Goal: Task Accomplishment & Management: Book appointment/travel/reservation

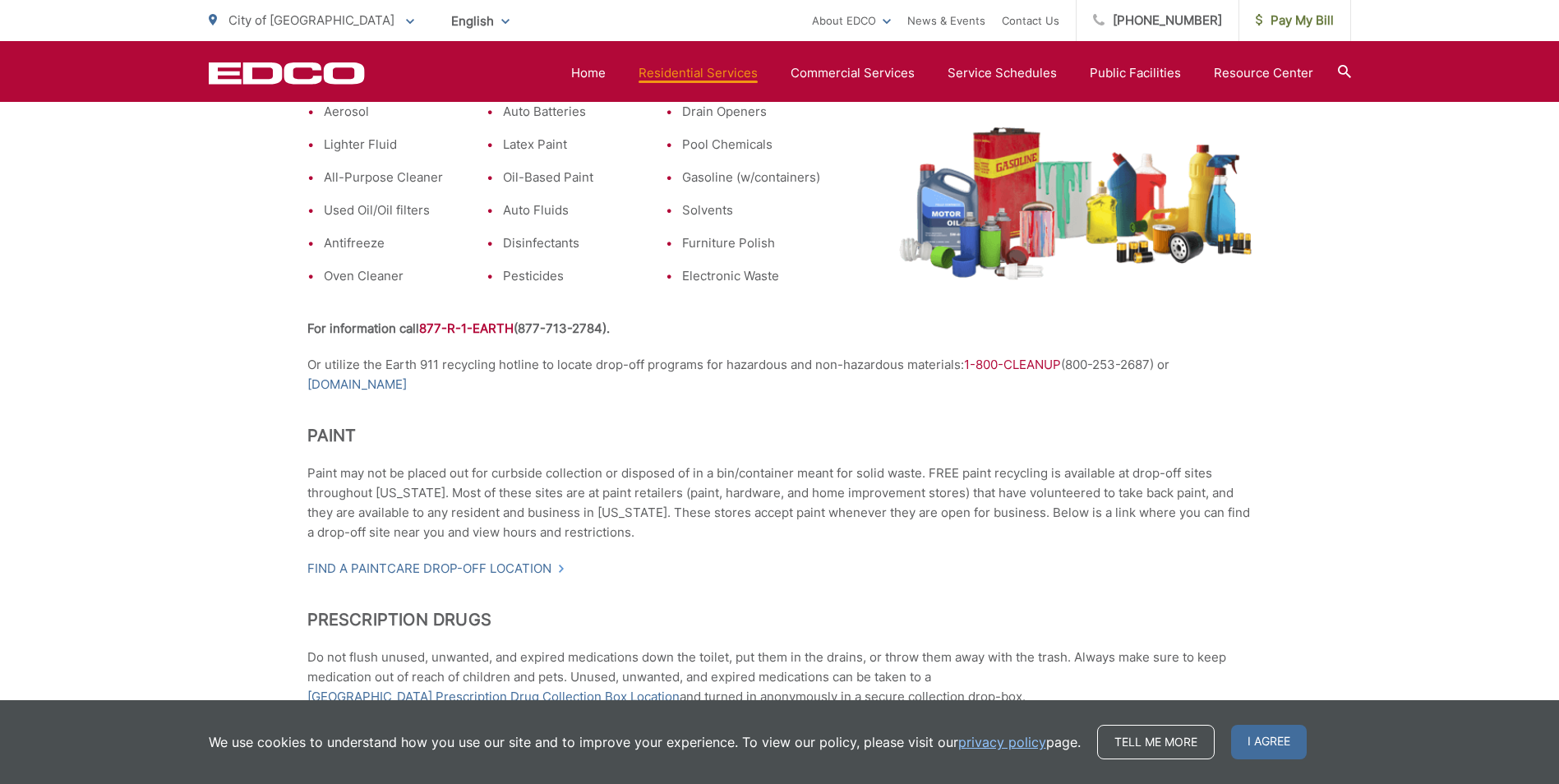
scroll to position [597, 0]
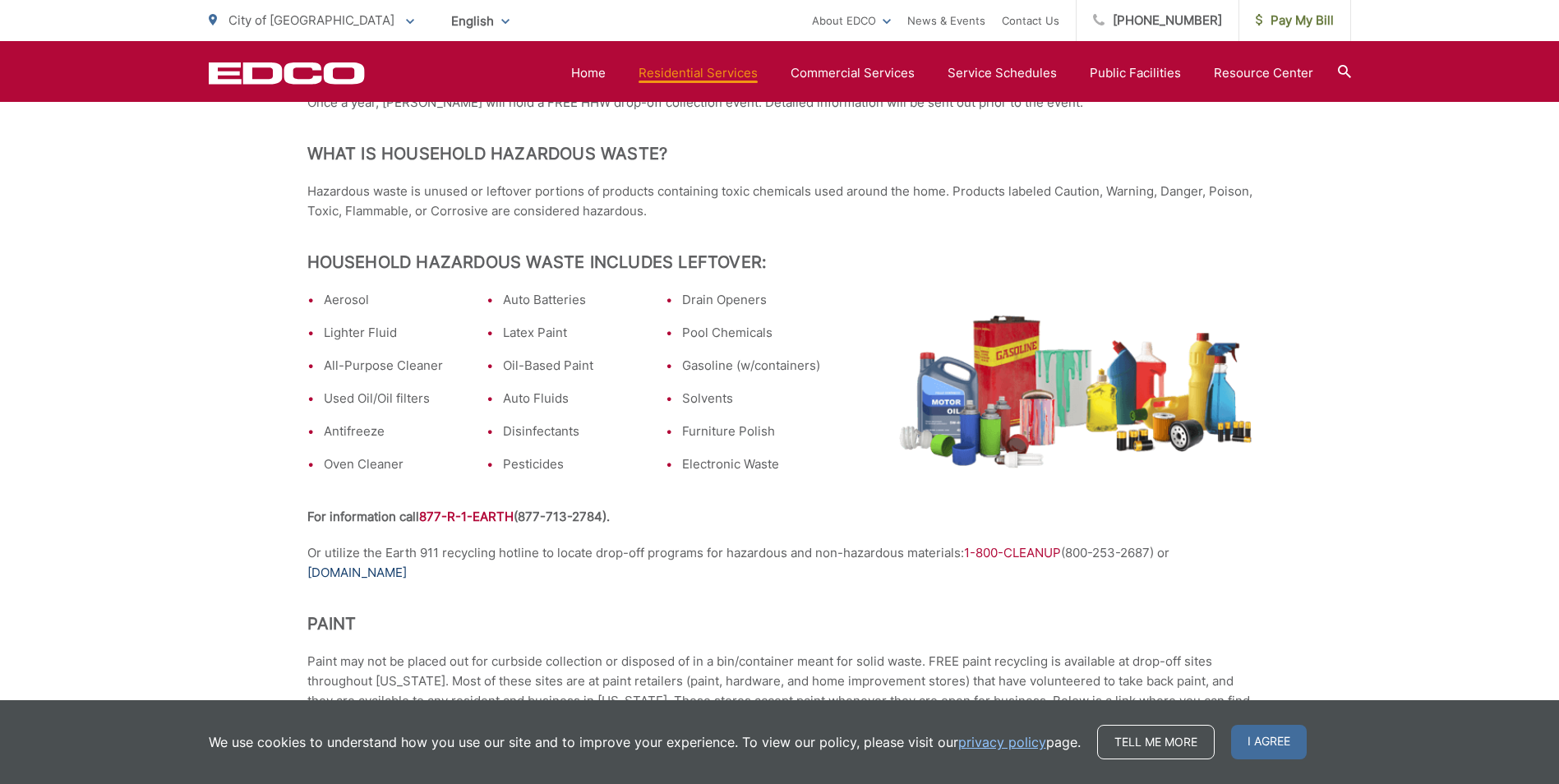
click at [376, 566] on link "[DOMAIN_NAME]" at bounding box center [357, 573] width 99 height 20
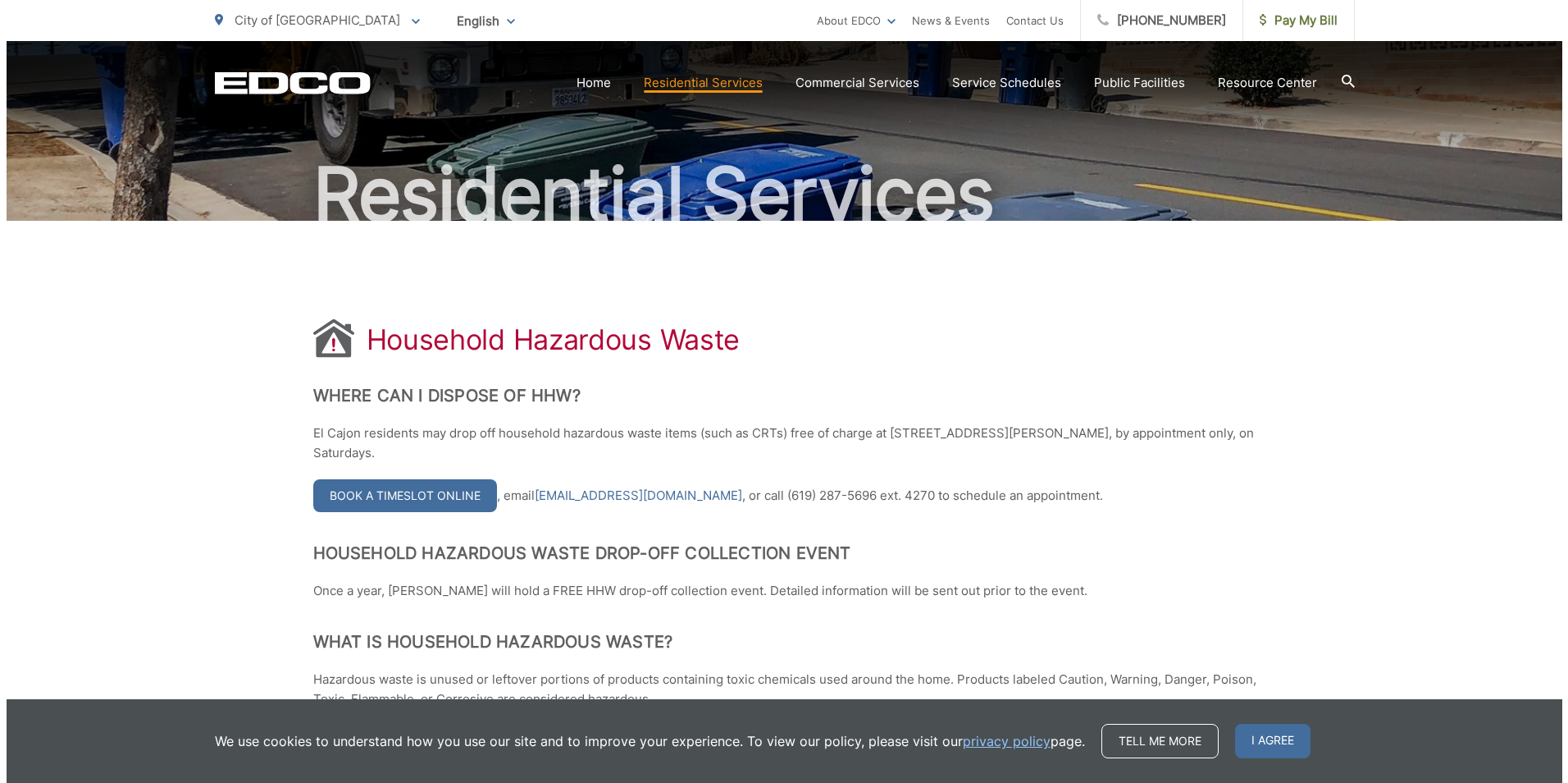
scroll to position [104, 0]
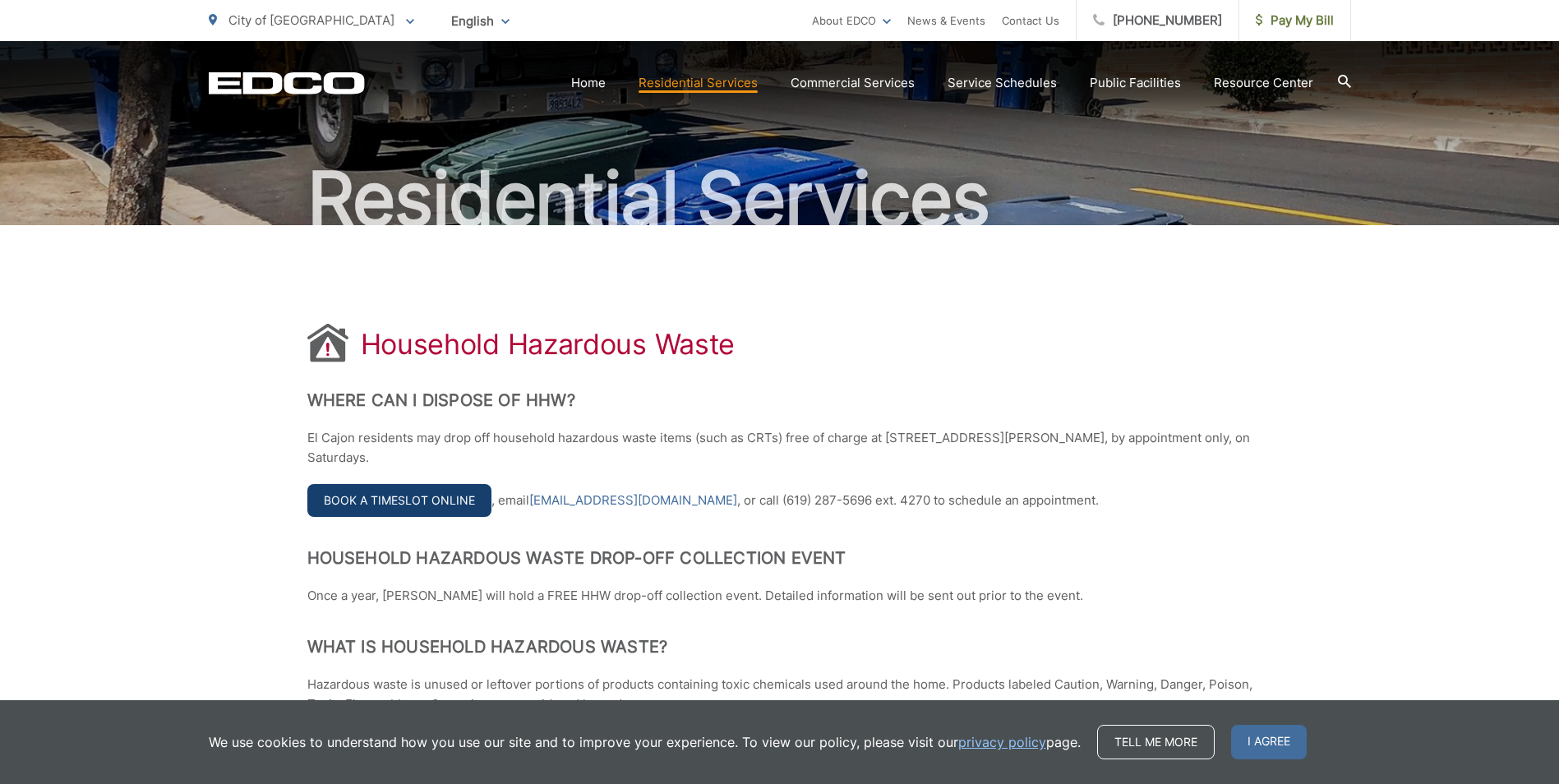
click at [438, 503] on link "Book a Timeslot Online" at bounding box center [399, 500] width 184 height 33
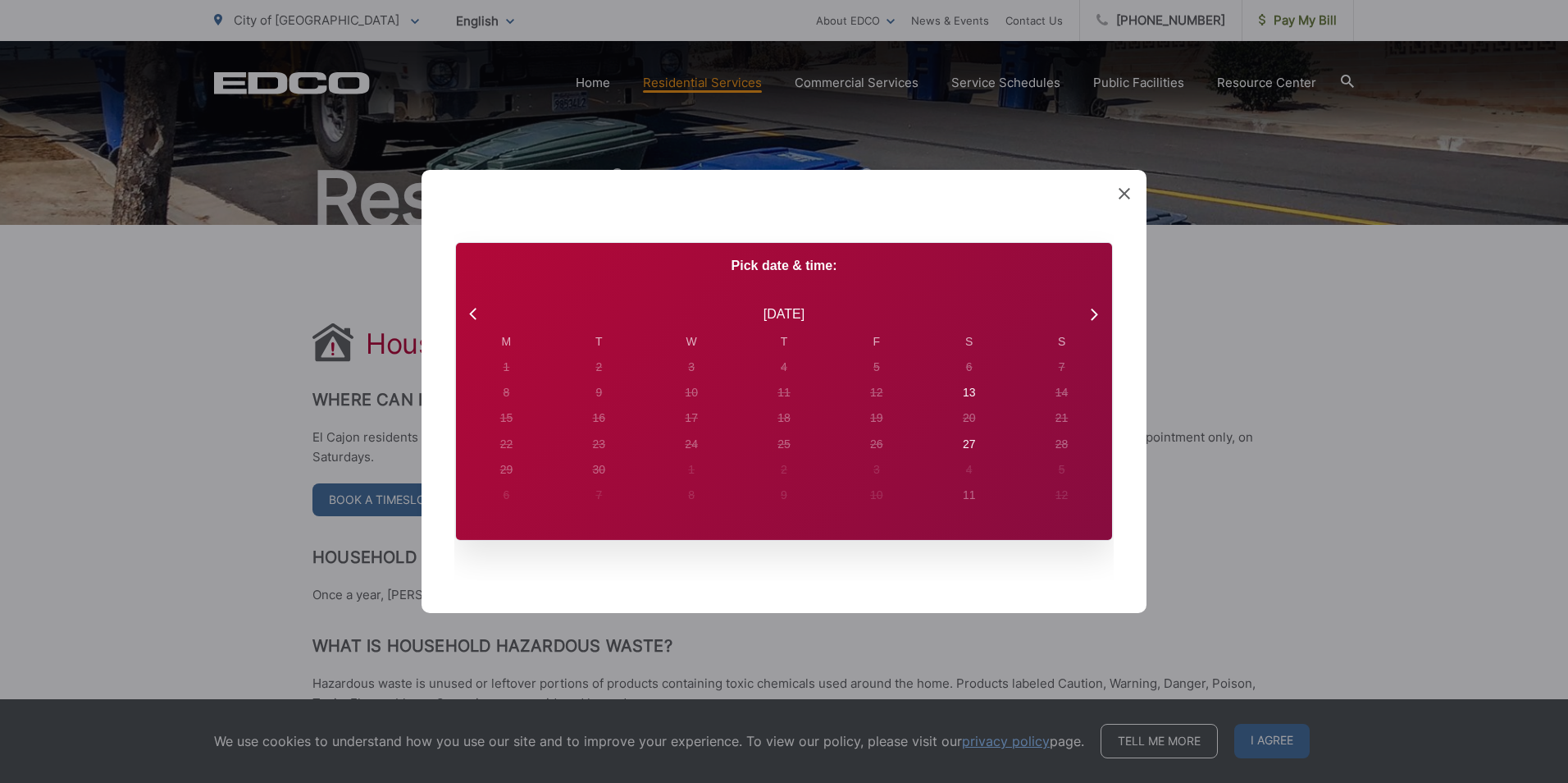
click at [476, 301] on div "[DATE]" at bounding box center [784, 314] width 656 height 38
click at [474, 315] on icon at bounding box center [475, 314] width 21 height 21
click at [1092, 307] on icon at bounding box center [1093, 314] width 21 height 21
click at [510, 376] on div "13" at bounding box center [506, 366] width 6 height 17
radio input "true"
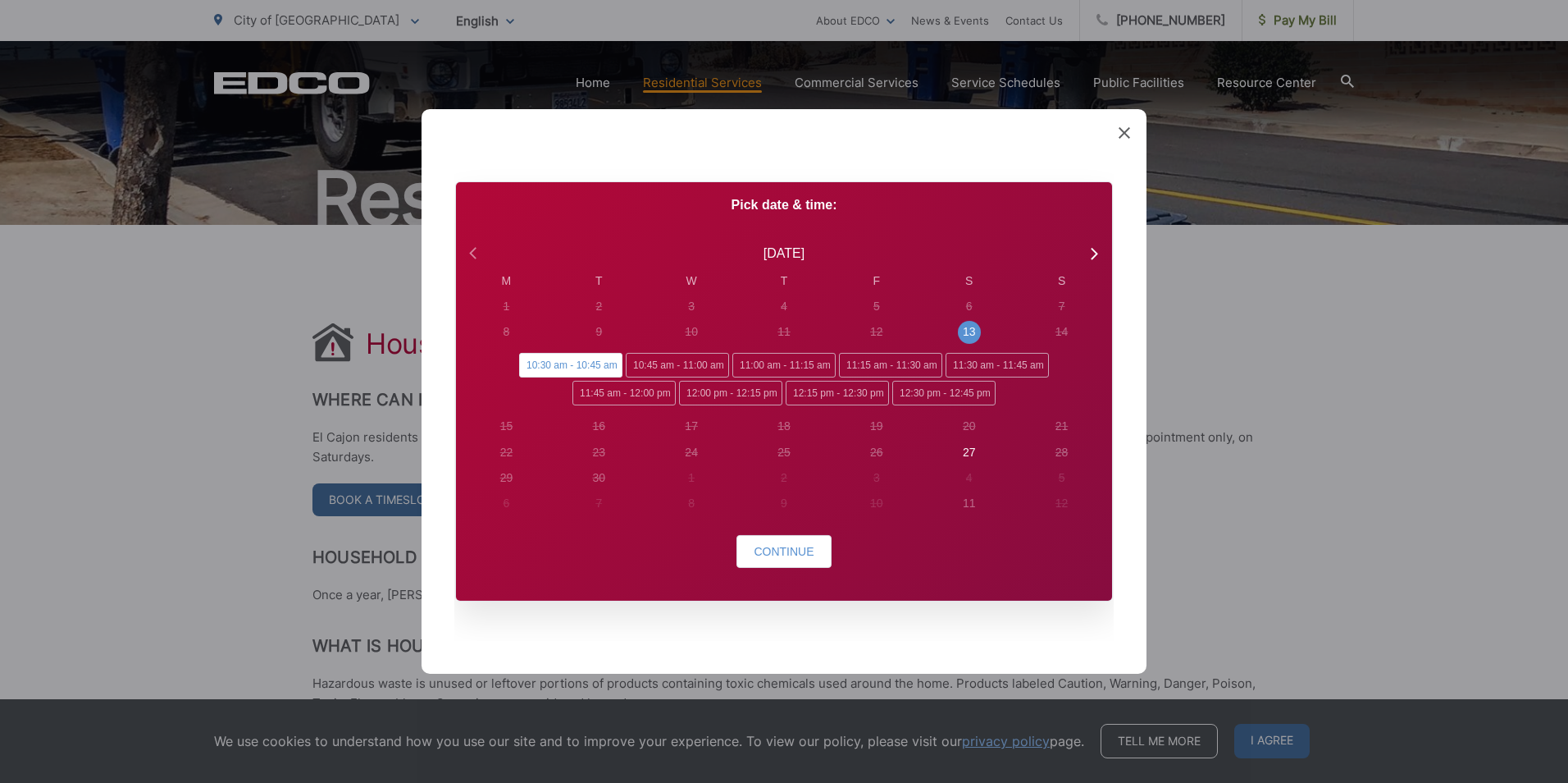
click at [477, 254] on icon at bounding box center [475, 254] width 21 height 21
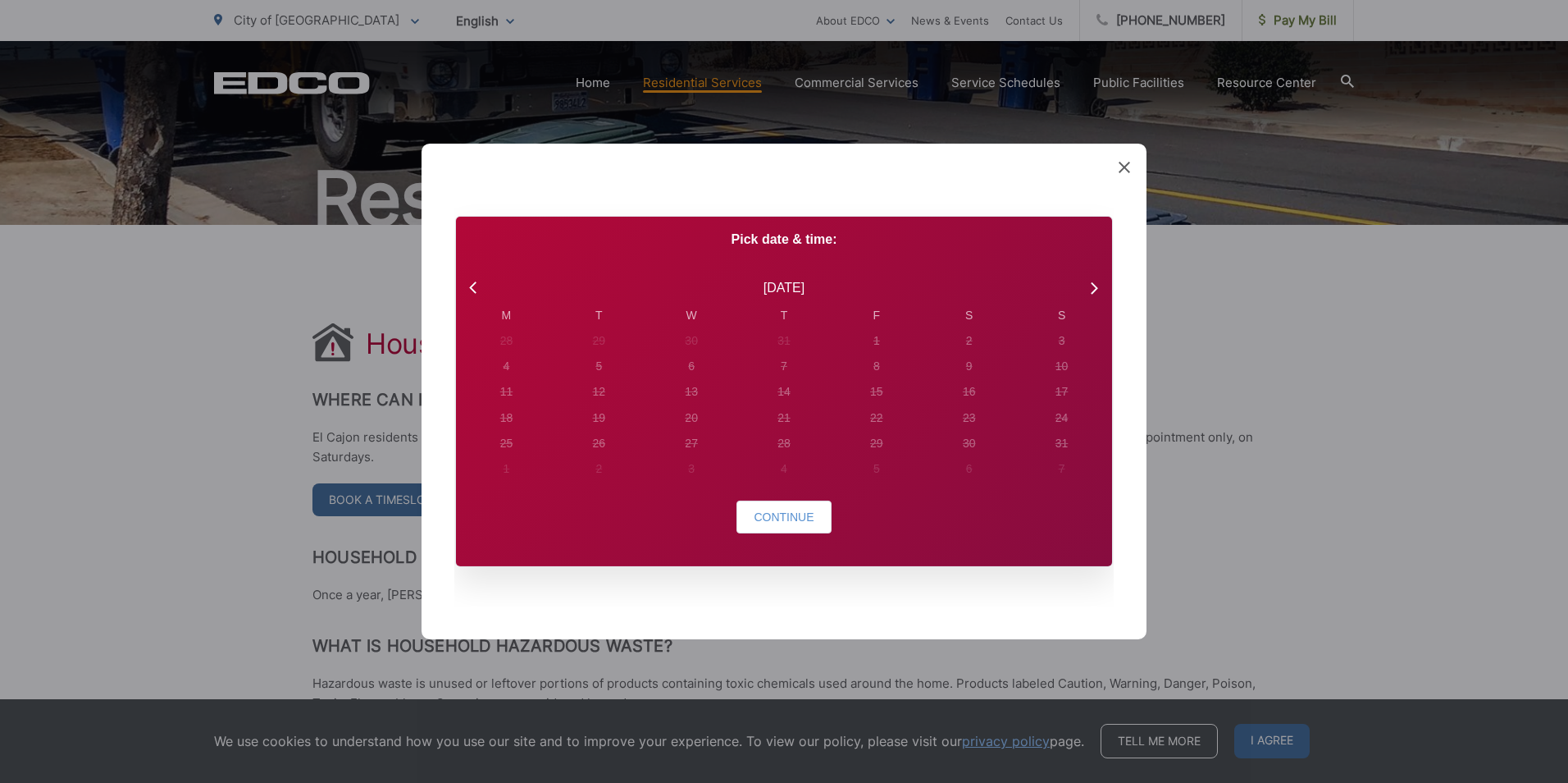
click at [1077, 280] on div "[DATE]" at bounding box center [784, 288] width 597 height 21
click at [1086, 290] on icon at bounding box center [1093, 288] width 21 height 21
click at [510, 349] on div "13" at bounding box center [506, 341] width 6 height 17
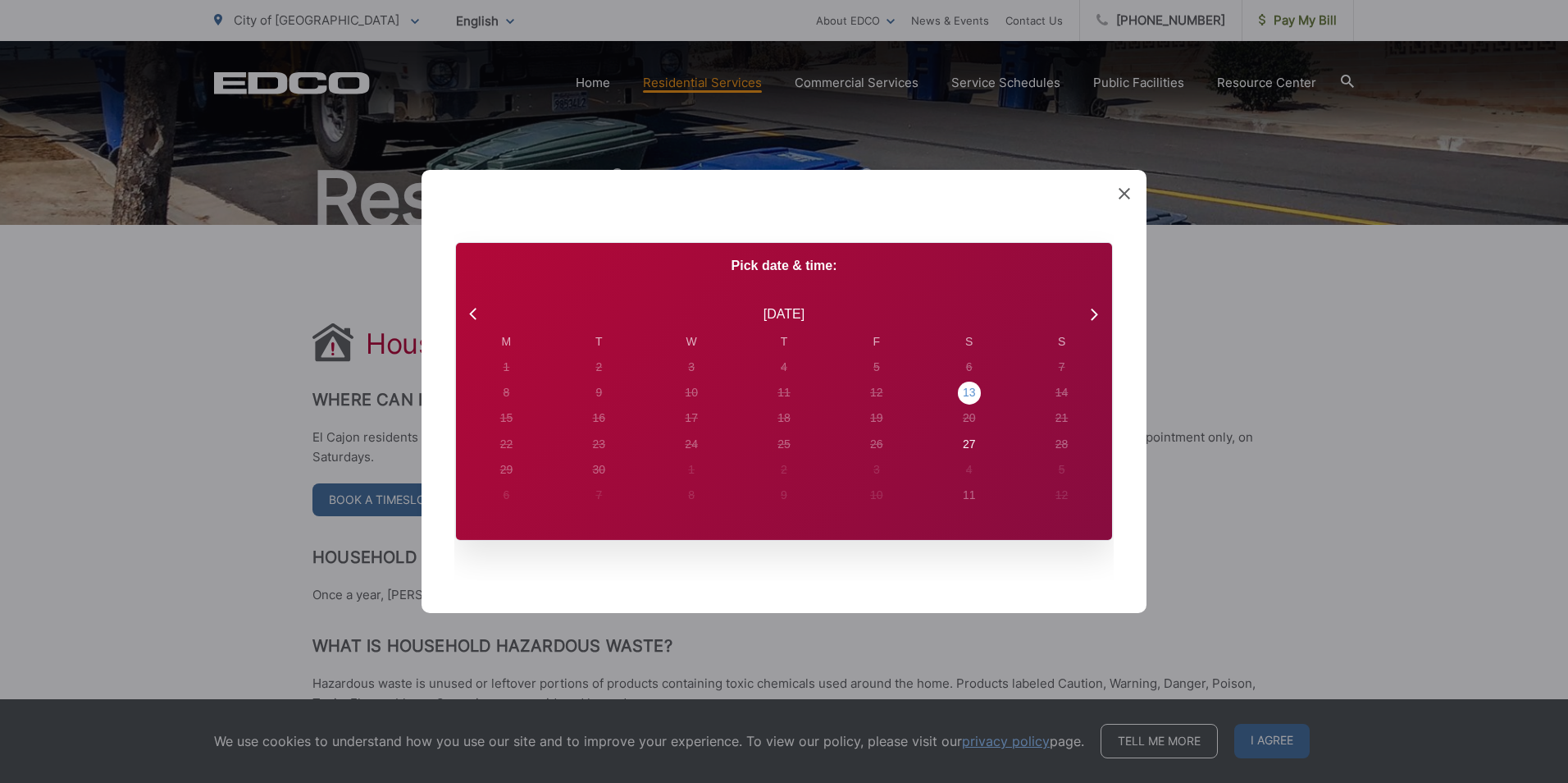
click at [510, 376] on div "13" at bounding box center [506, 366] width 6 height 17
radio input "true"
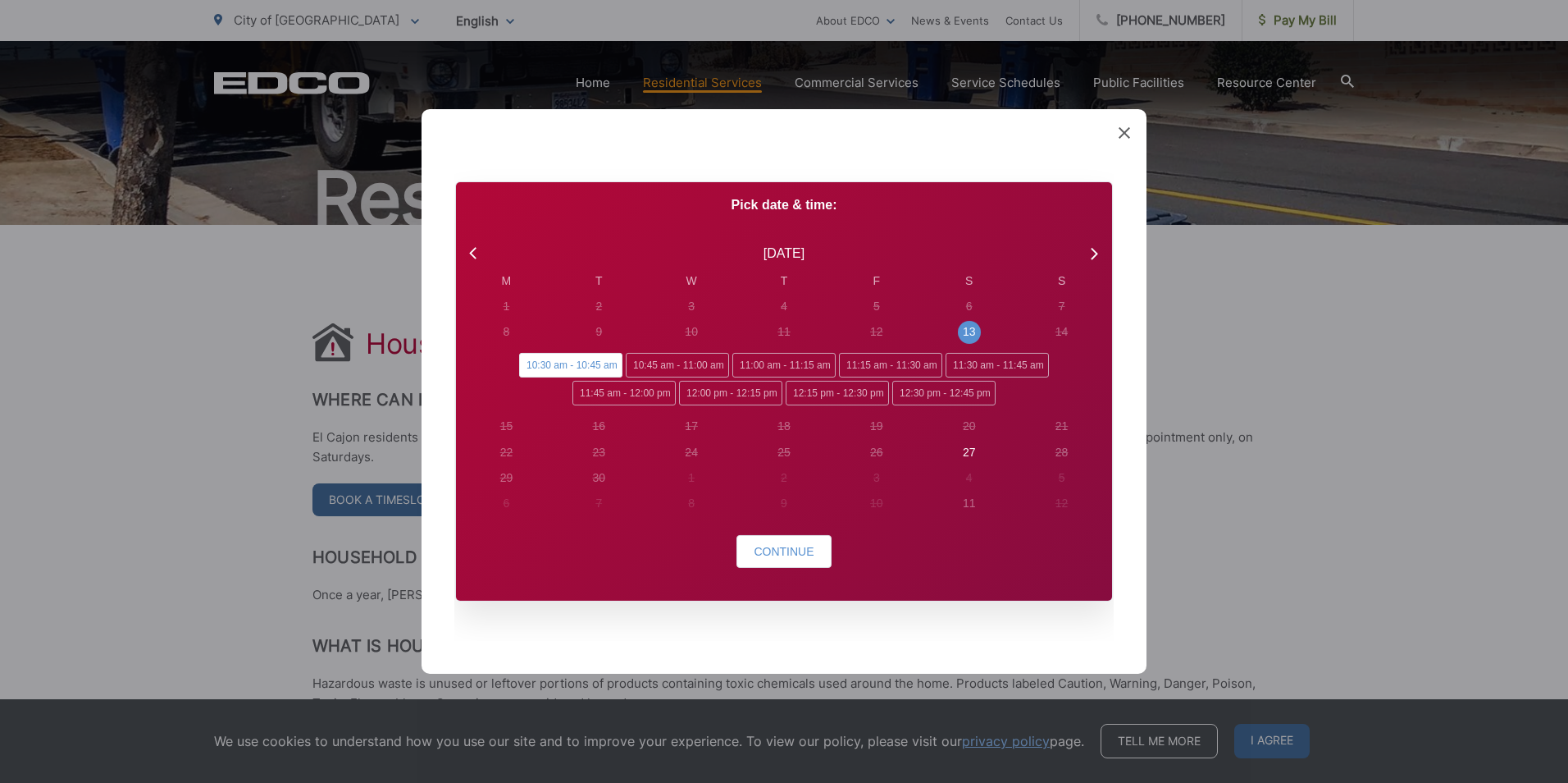
click at [600, 363] on span "10:30 am - 10:45 am" at bounding box center [571, 365] width 104 height 25
click at [530, 363] on input "10:30 am - 10:45 am" at bounding box center [525, 358] width 11 height 11
click at [820, 555] on button "Continue" at bounding box center [784, 551] width 94 height 33
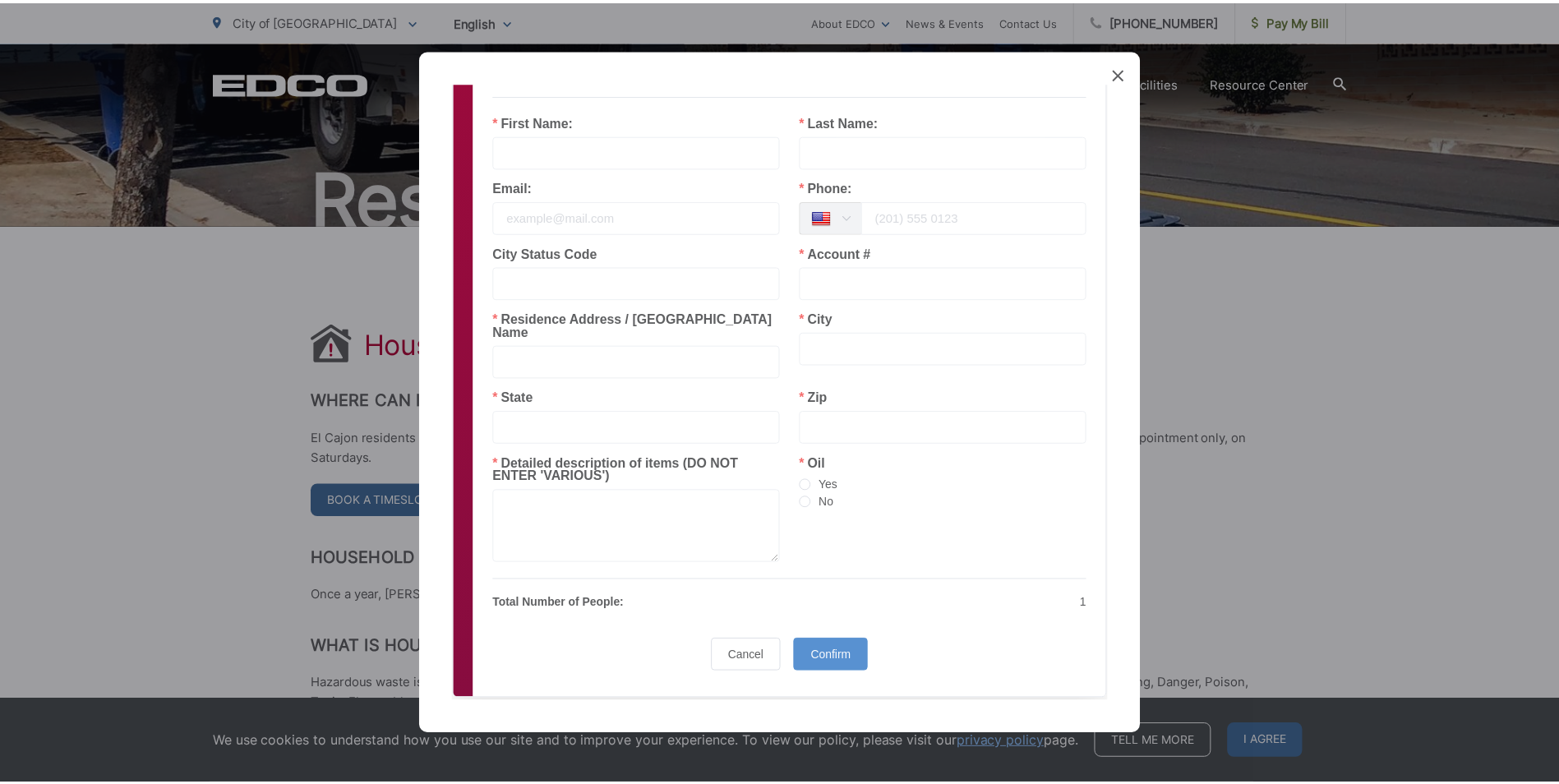
scroll to position [213, 0]
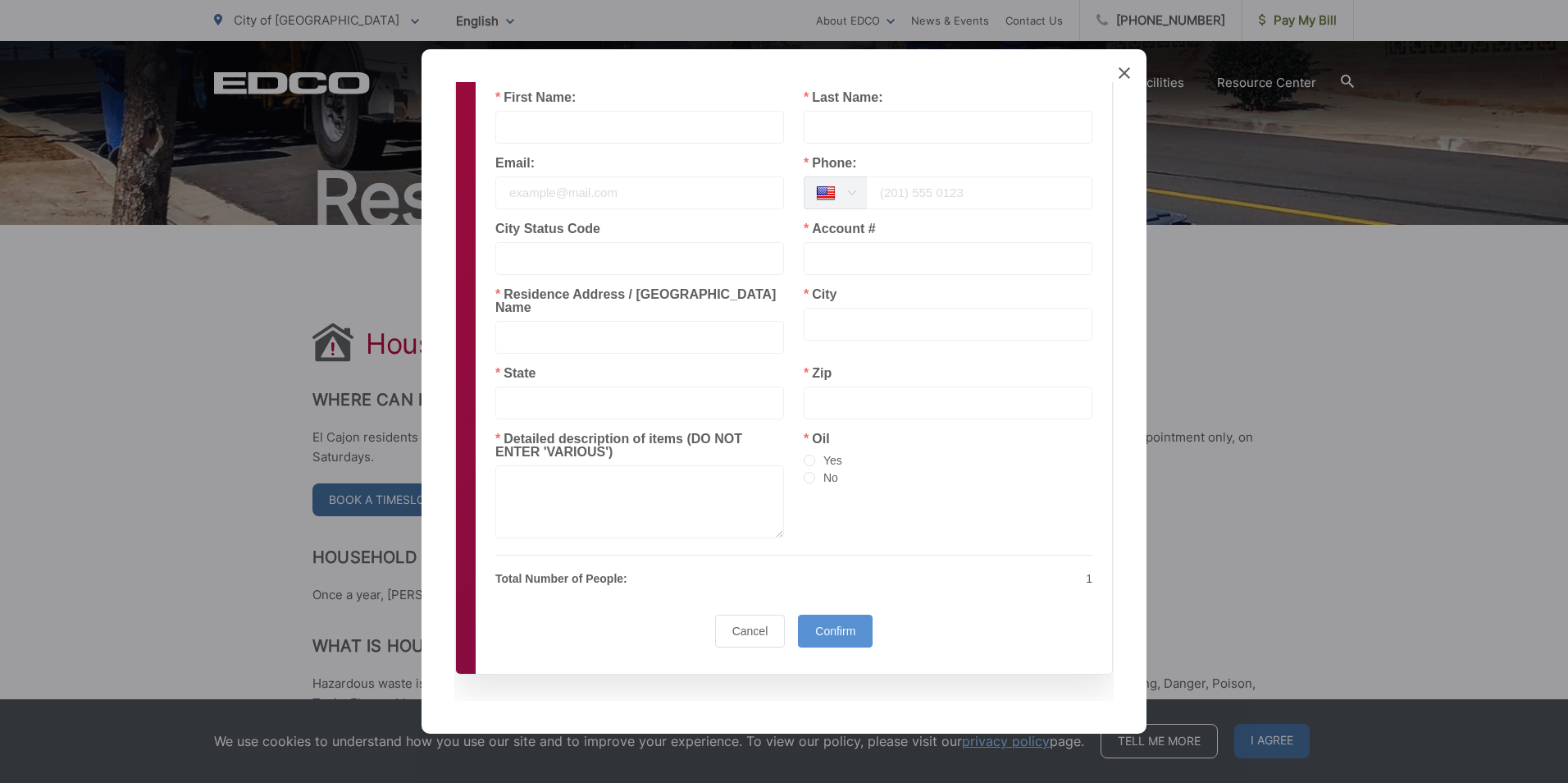
click at [187, 381] on div "Created with Sketch. Book Appointment Bringing anyone with you? Number of Addit…" at bounding box center [784, 391] width 1568 height 783
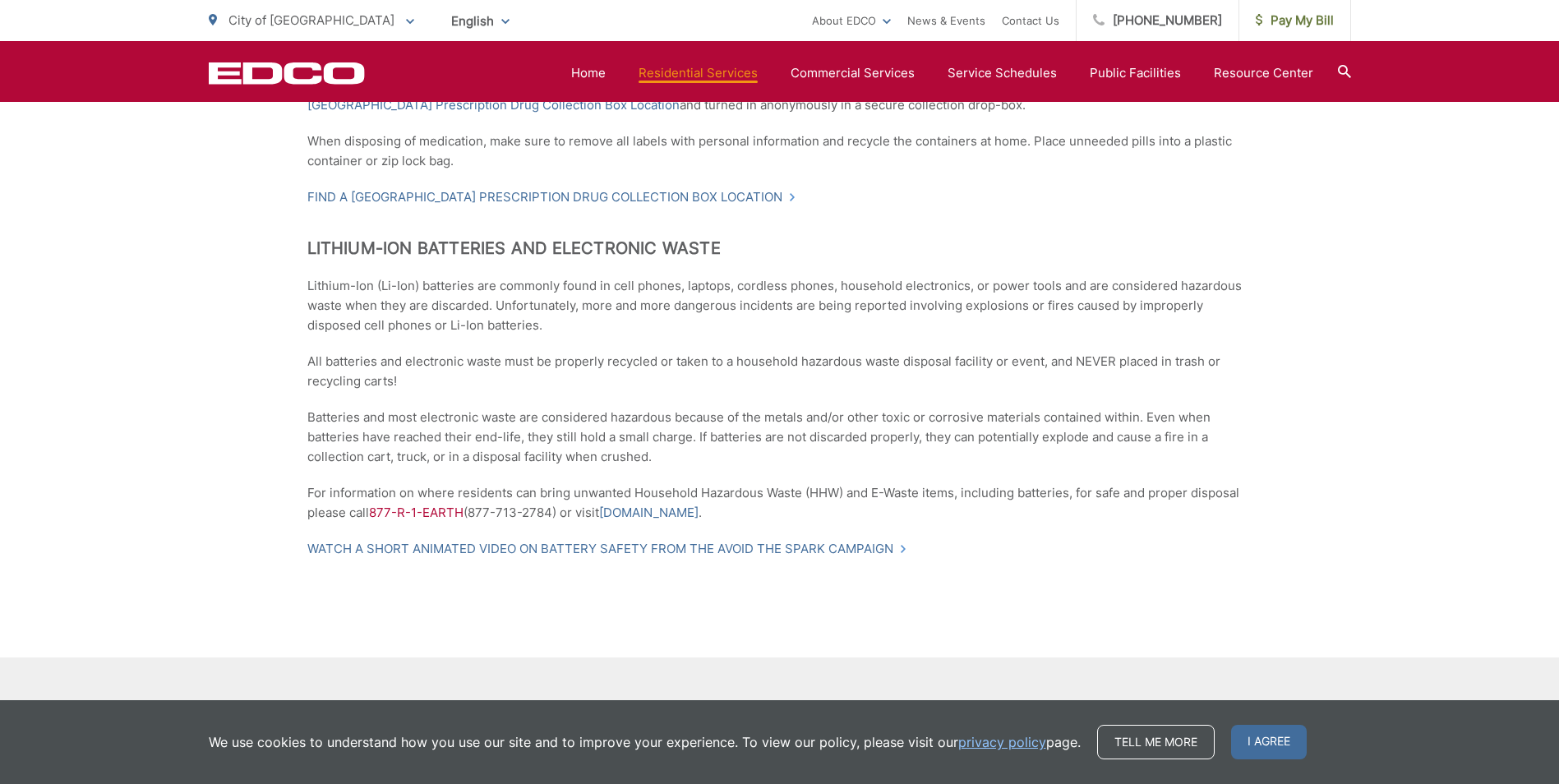
scroll to position [1418, 0]
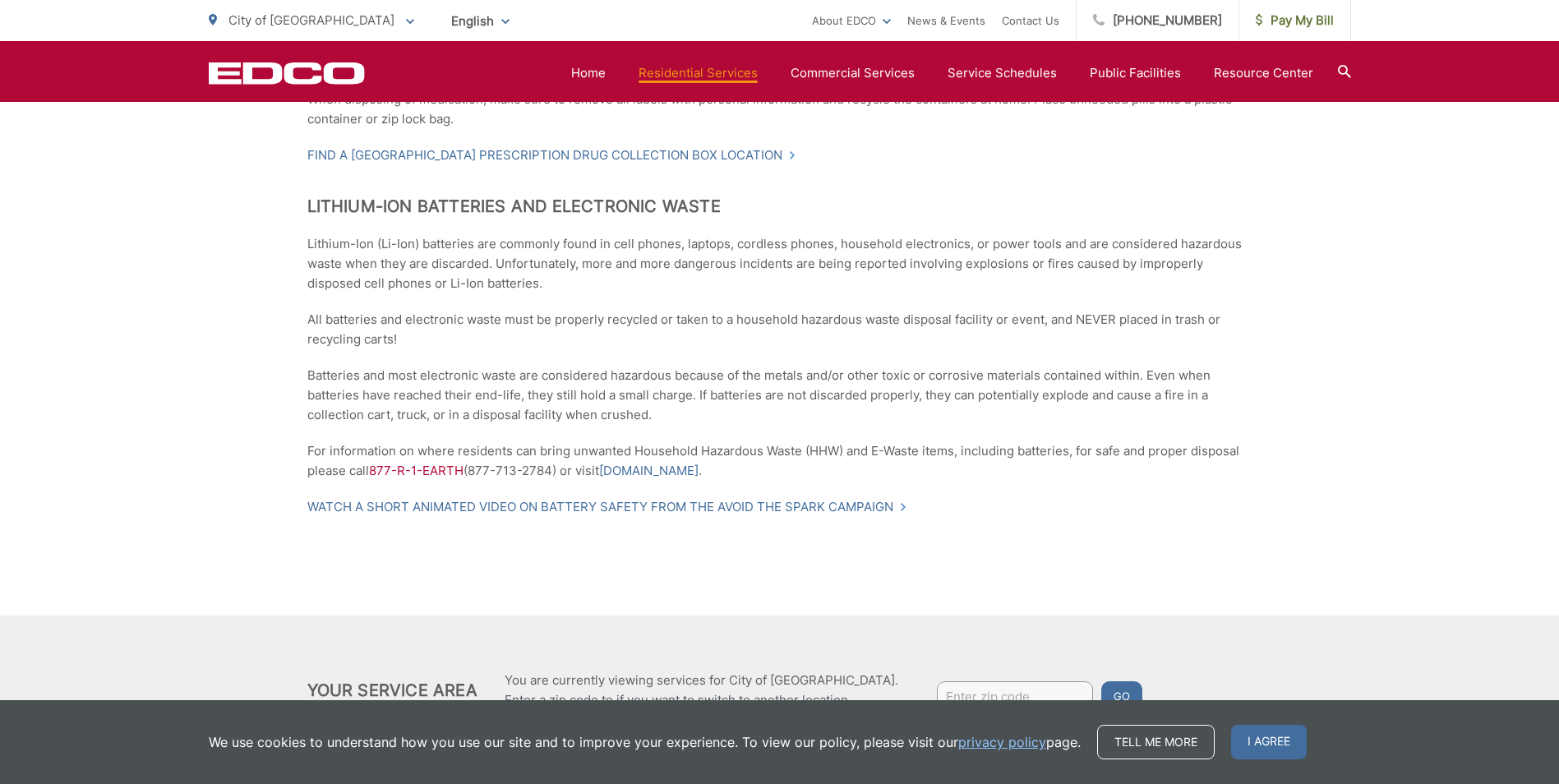
click at [1292, 753] on span "I agree" at bounding box center [1269, 741] width 76 height 35
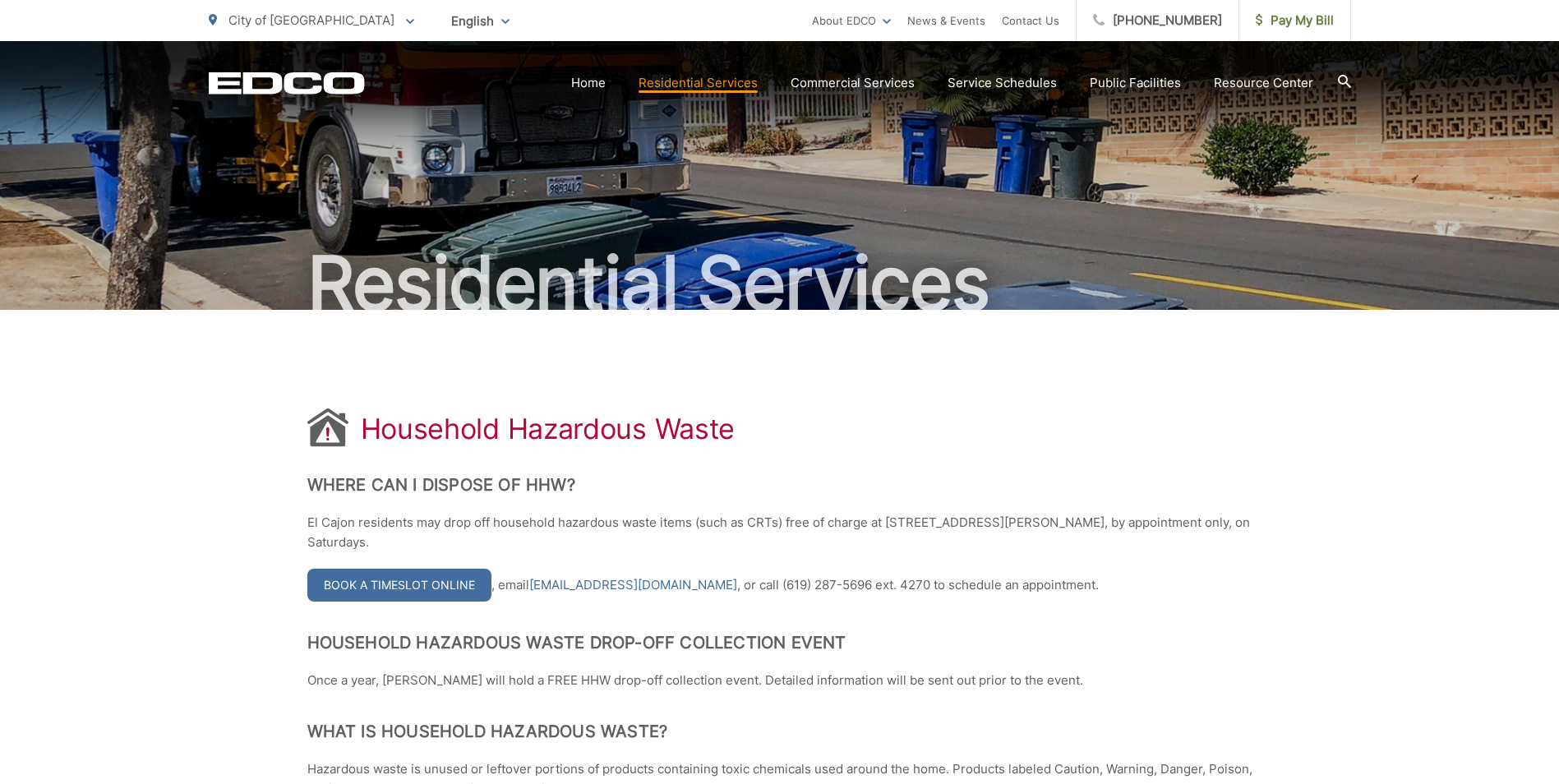
scroll to position [0, 0]
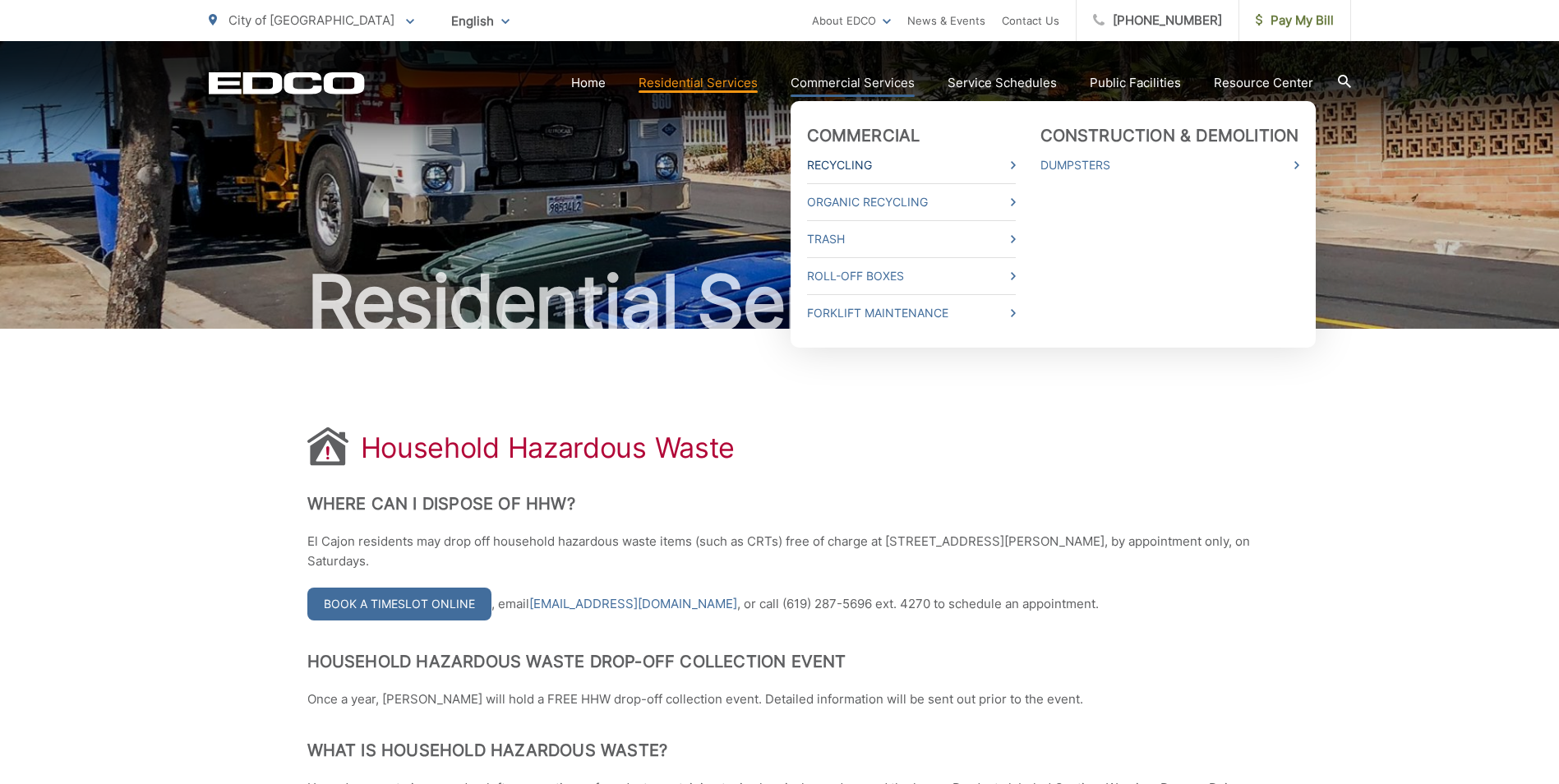
click at [907, 164] on link "Recycling" at bounding box center [911, 165] width 209 height 20
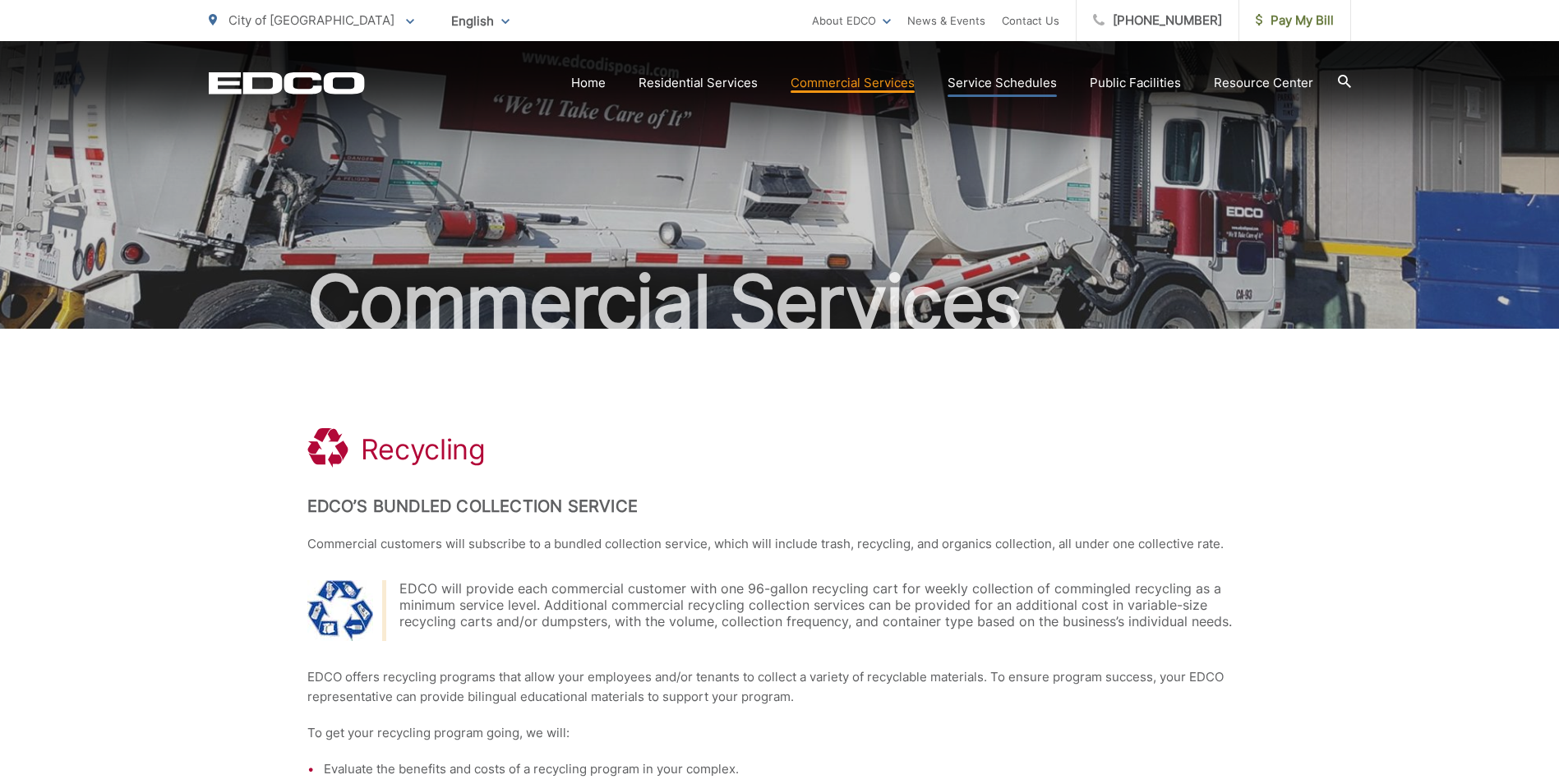
click at [979, 84] on link "Service Schedules" at bounding box center [1002, 83] width 109 height 20
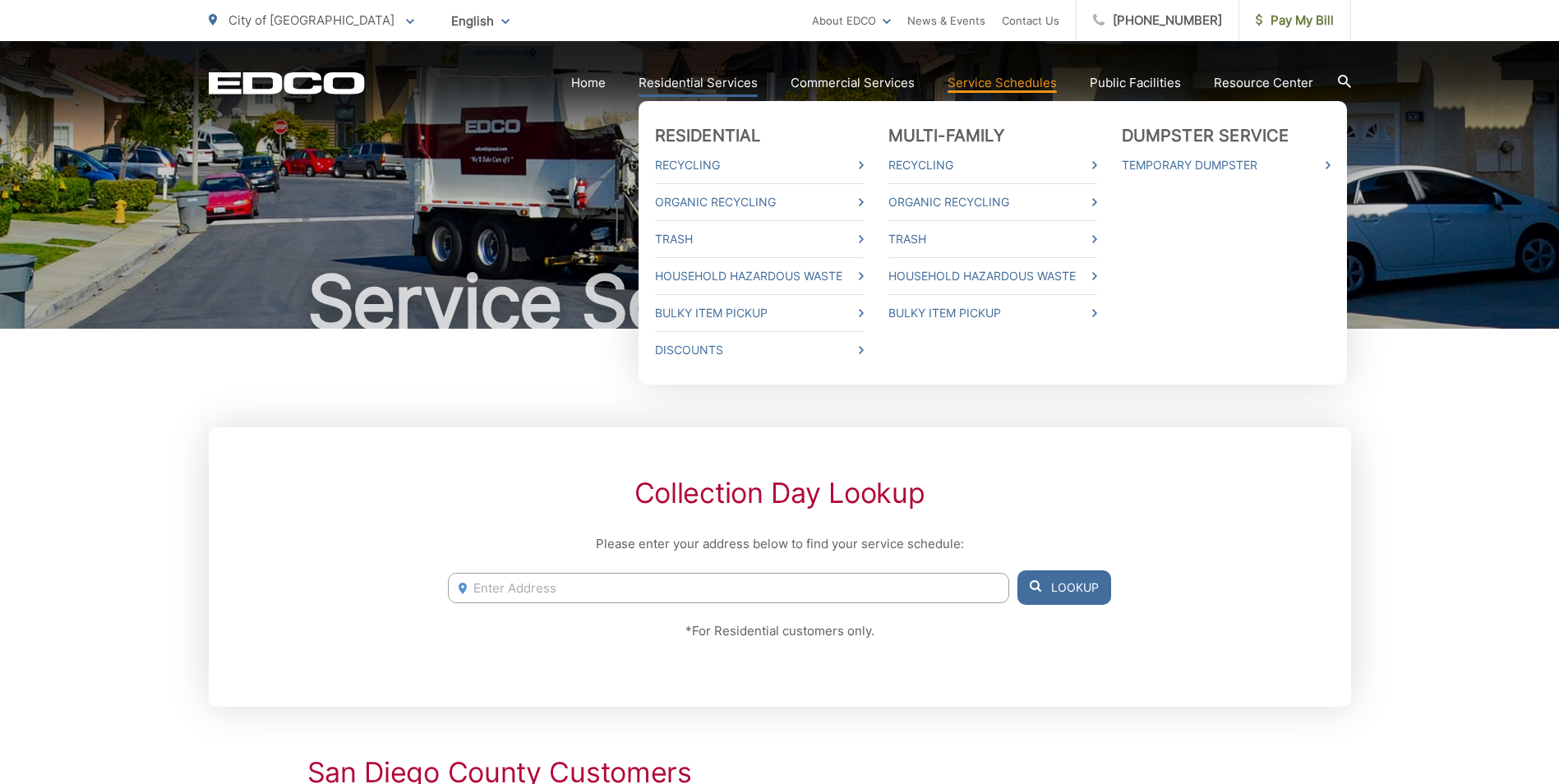
click at [739, 80] on link "Residential Services" at bounding box center [698, 83] width 119 height 20
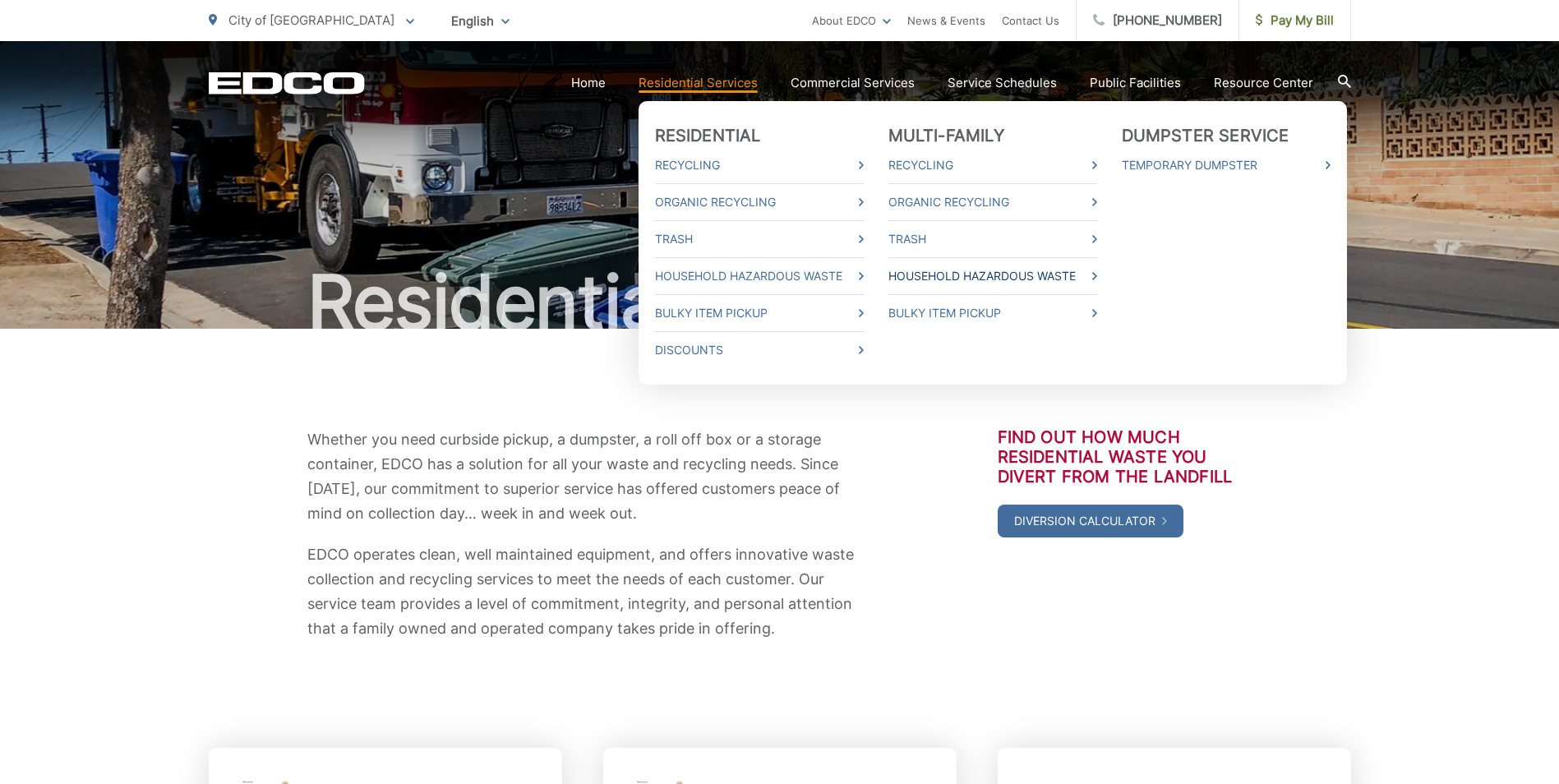
click at [953, 270] on link "Household Hazardous Waste" at bounding box center [992, 276] width 209 height 20
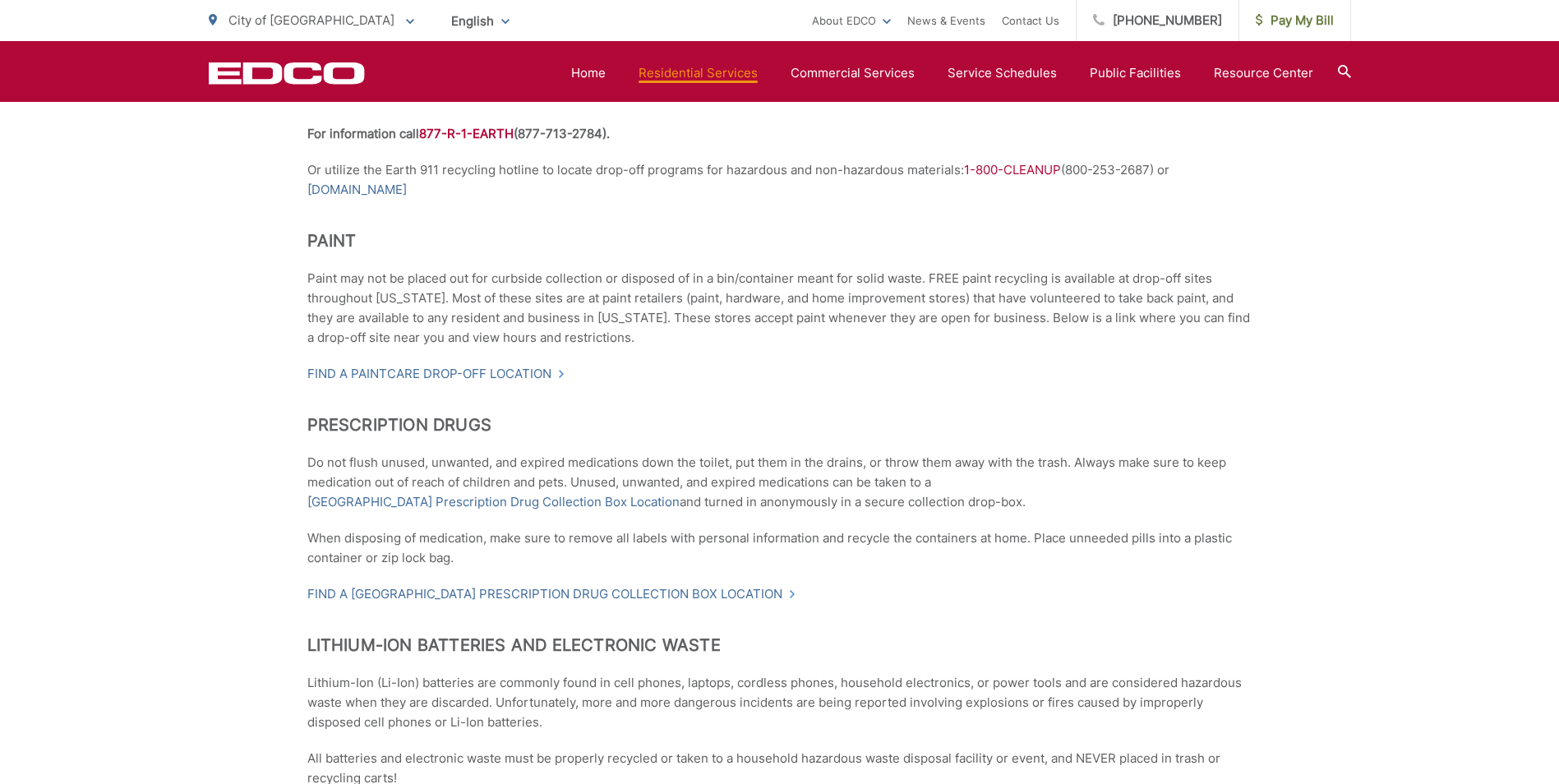
scroll to position [1397, 0]
